Goal: Entertainment & Leisure: Consume media (video, audio)

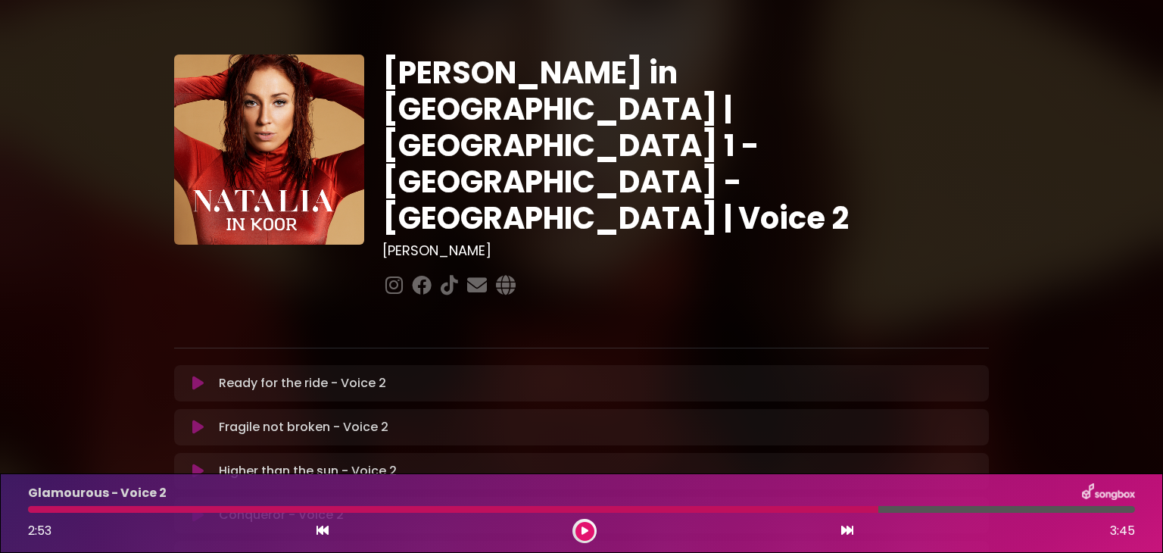
scroll to position [415, 0]
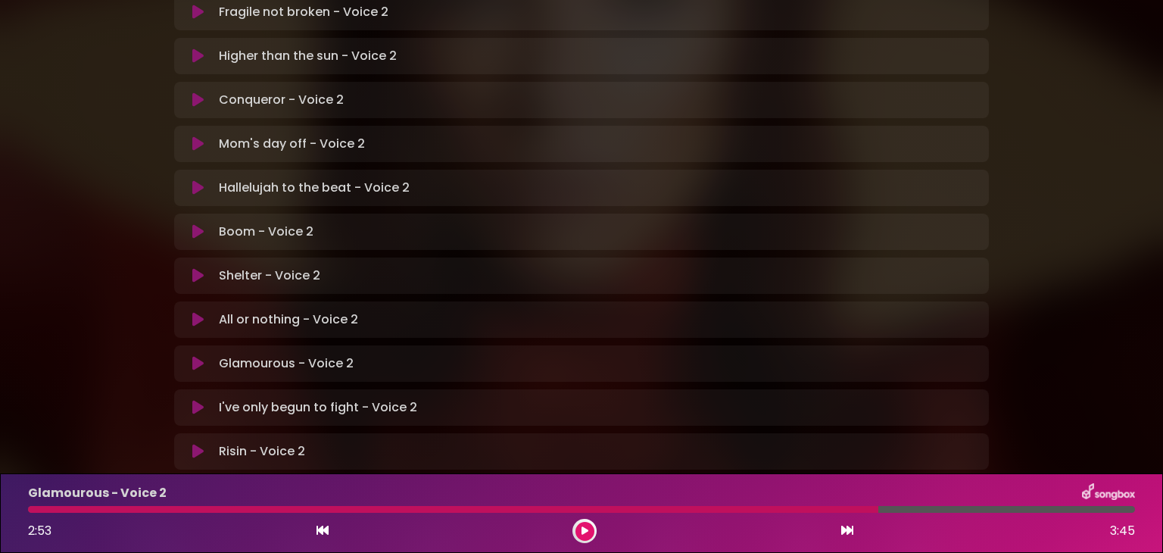
click at [193, 180] on icon at bounding box center [197, 187] width 11 height 15
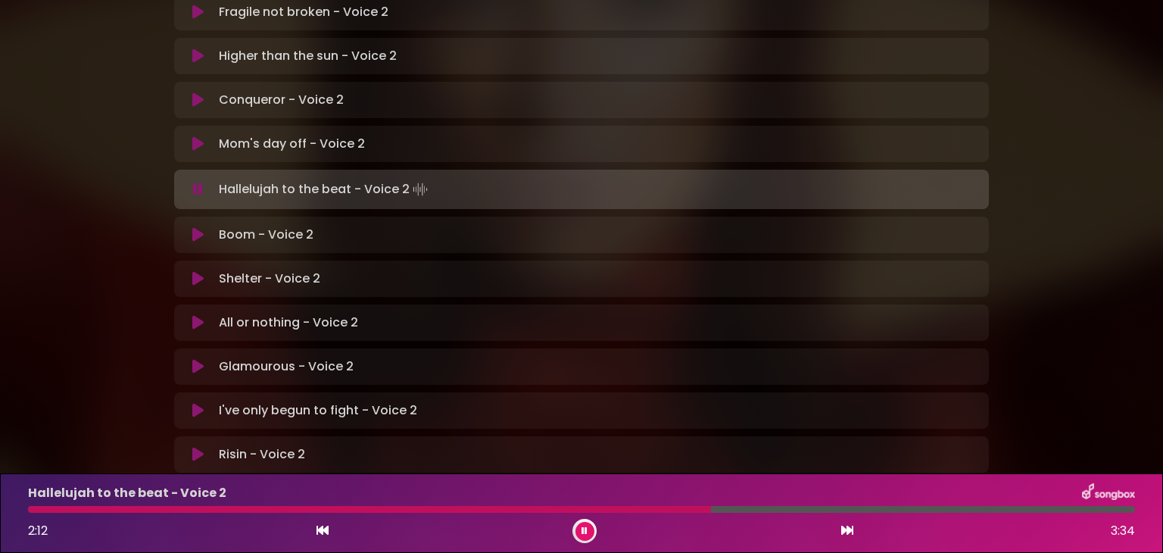
click at [33, 510] on div at bounding box center [369, 509] width 683 height 7
click at [183, 227] on button at bounding box center [198, 234] width 30 height 15
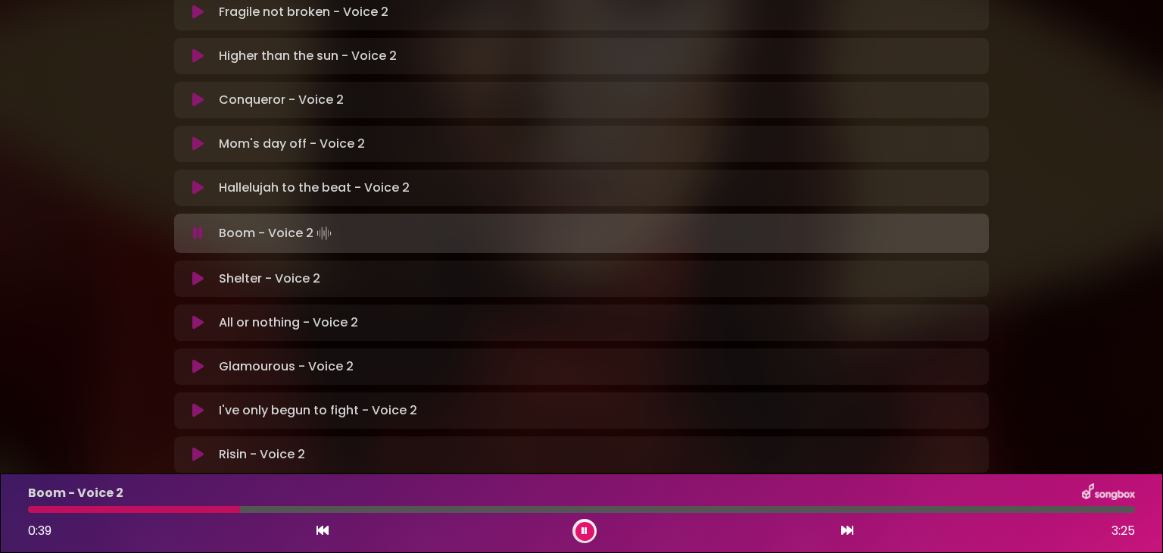
click at [146, 507] on div at bounding box center [134, 509] width 212 height 7
click at [344, 513] on div "Boom - Voice 2 1:38 3:25" at bounding box center [581, 513] width 1125 height 60
click at [341, 506] on div at bounding box center [295, 509] width 535 height 7
click at [373, 508] on div at bounding box center [226, 509] width 397 height 7
click at [30, 508] on div at bounding box center [281, 509] width 506 height 7
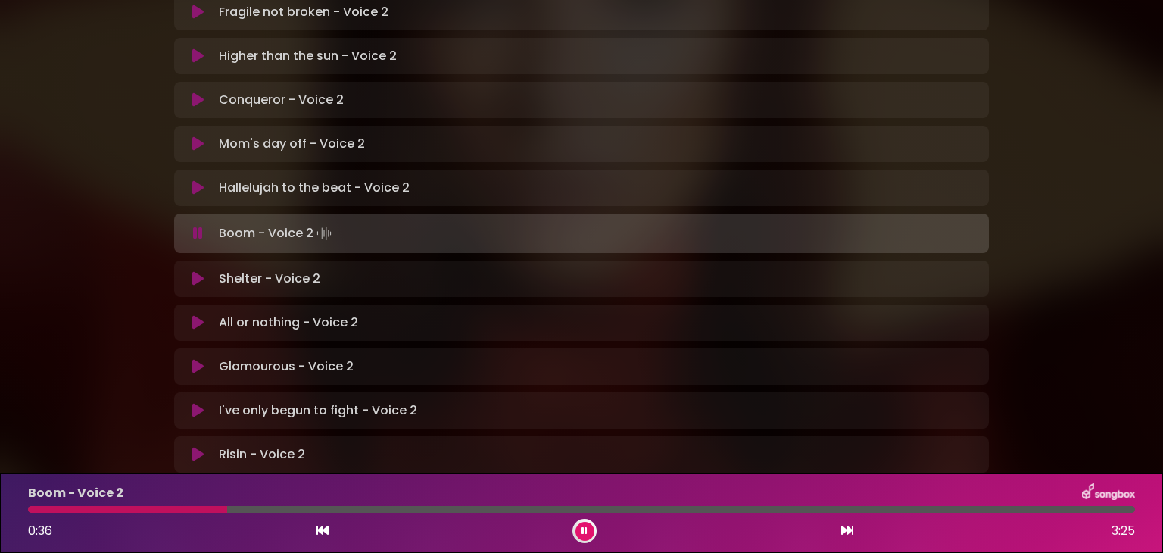
click at [109, 510] on div at bounding box center [127, 509] width 199 height 7
click at [127, 503] on div "Boom - Voice 2 0:37 3:25" at bounding box center [581, 513] width 1125 height 60
click at [127, 510] on div at bounding box center [132, 509] width 209 height 7
click at [33, 506] on div at bounding box center [211, 509] width 366 height 7
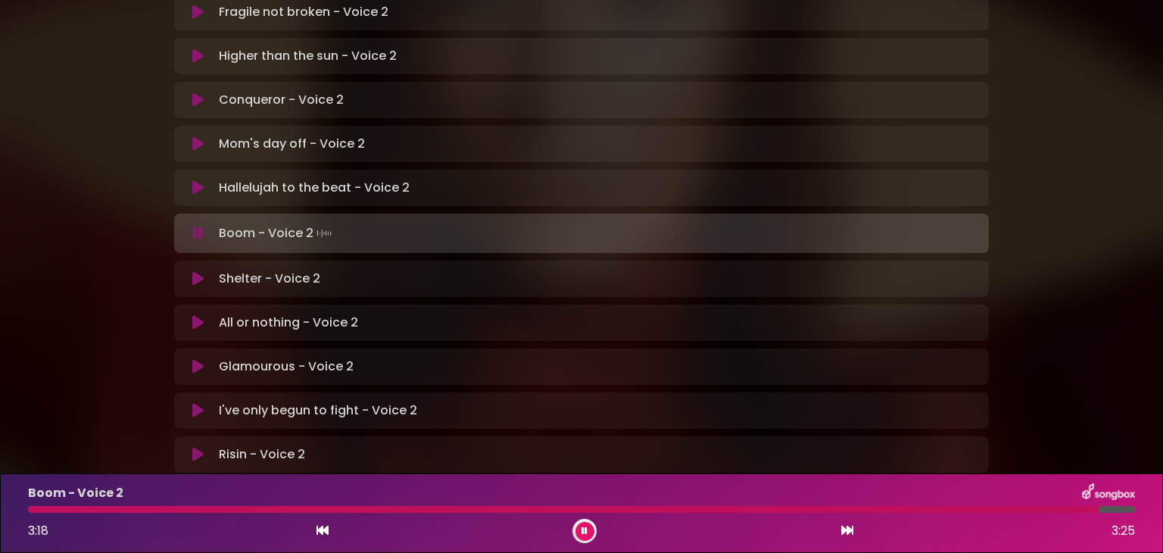
click at [38, 507] on div at bounding box center [563, 509] width 1071 height 7
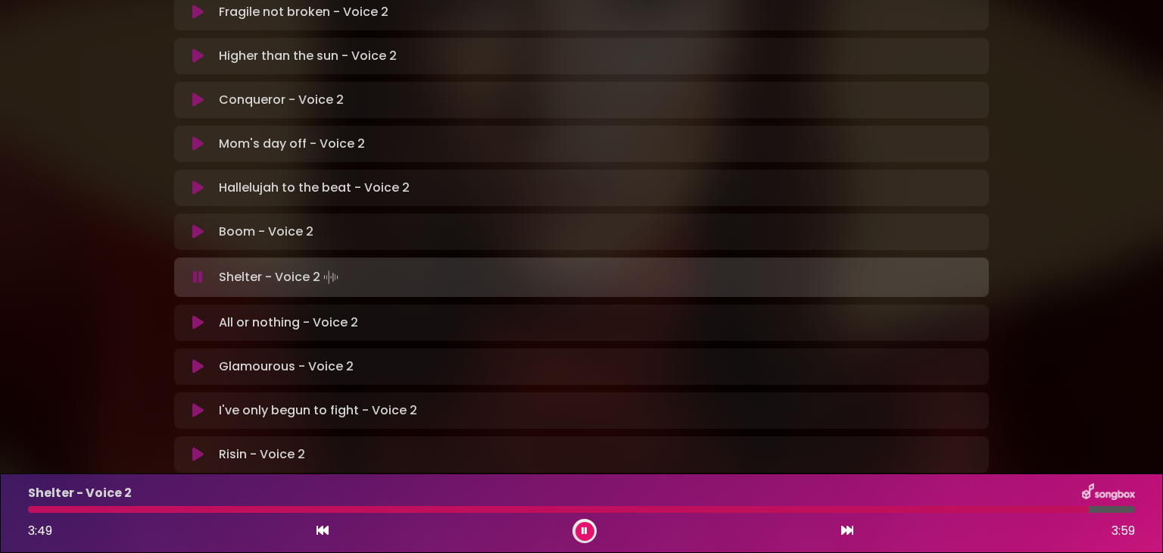
click at [39, 510] on div at bounding box center [558, 509] width 1061 height 7
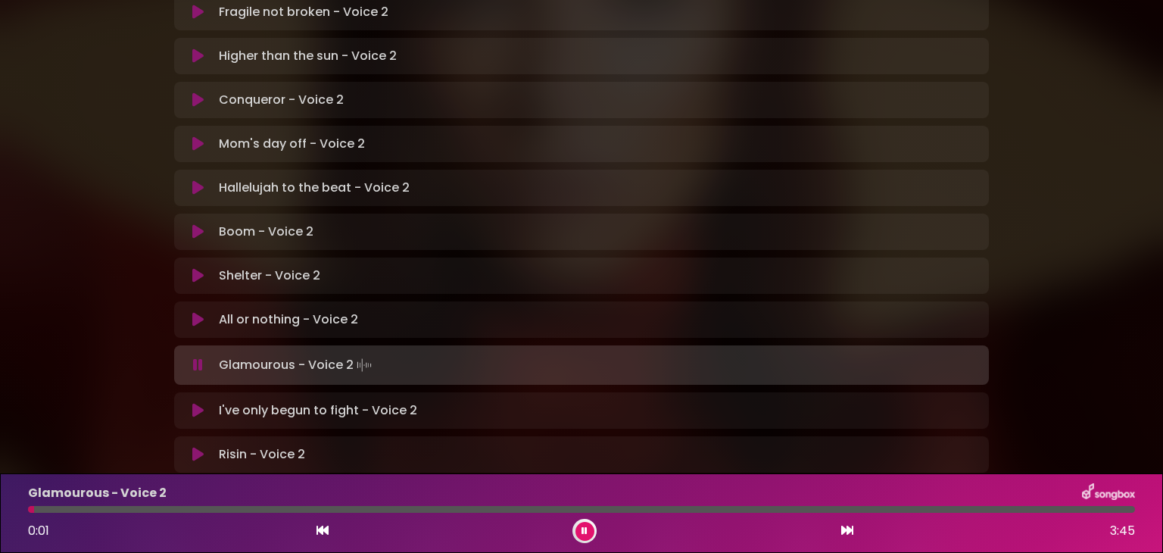
click at [419, 488] on div "Glamourous - Voice 2" at bounding box center [581, 493] width 1125 height 20
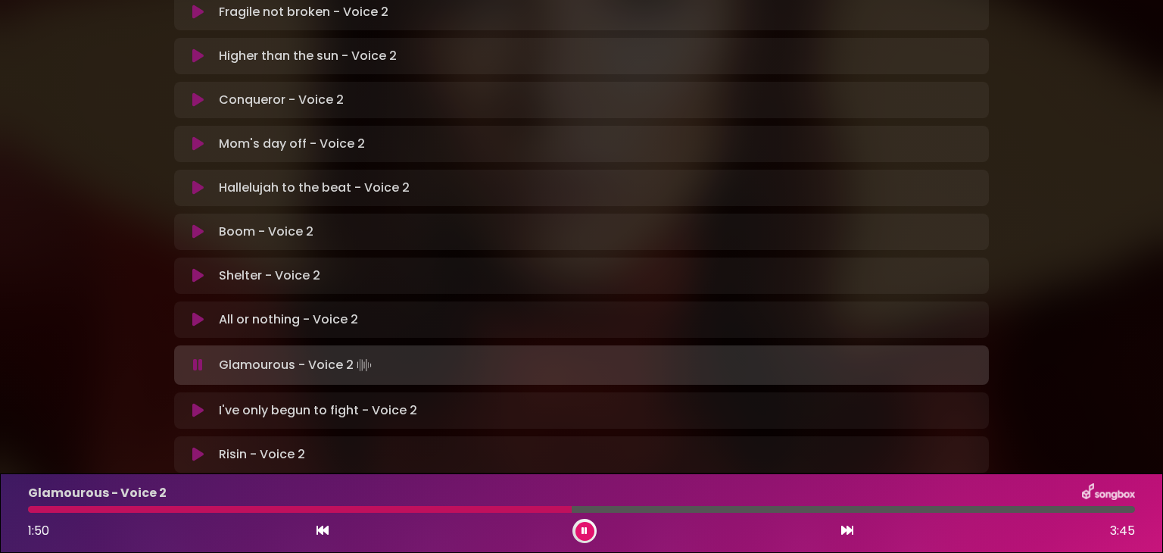
click at [587, 526] on button at bounding box center [584, 531] width 19 height 19
